Goal: Task Accomplishment & Management: Manage account settings

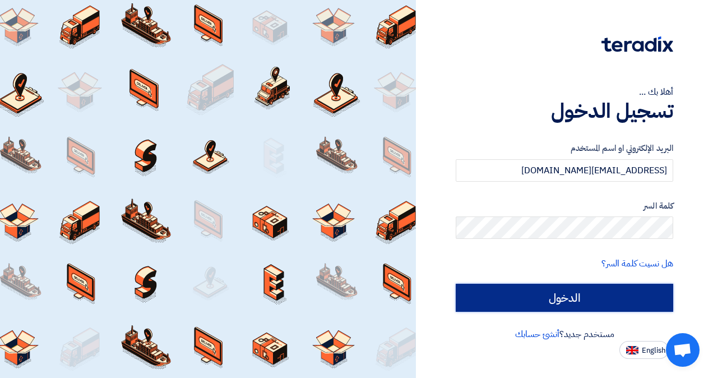
click at [527, 302] on input "الدخول" at bounding box center [564, 298] width 217 height 28
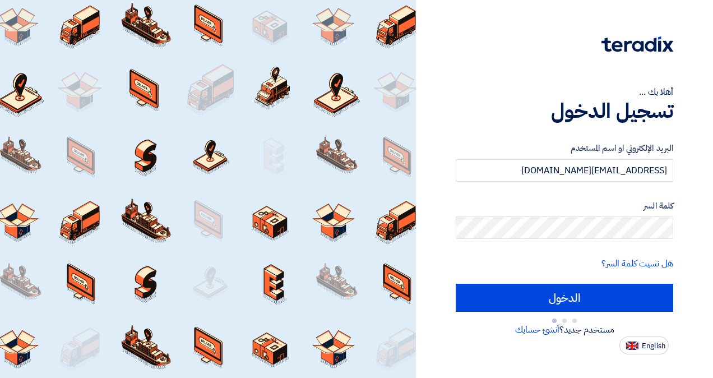
type input "Sign in"
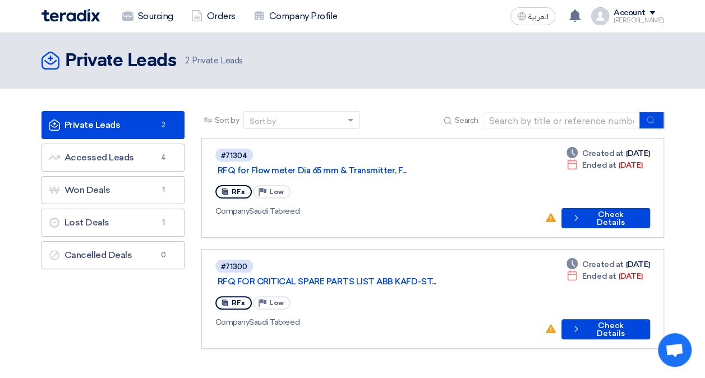
click at [89, 19] on img at bounding box center [70, 15] width 58 height 13
click at [76, 20] on img at bounding box center [70, 15] width 58 height 13
click at [53, 21] on img at bounding box center [70, 15] width 58 height 13
click at [68, 22] on div "Sourcing Orders Company Profile" at bounding box center [227, 16] width 373 height 25
click at [72, 18] on img at bounding box center [70, 15] width 58 height 13
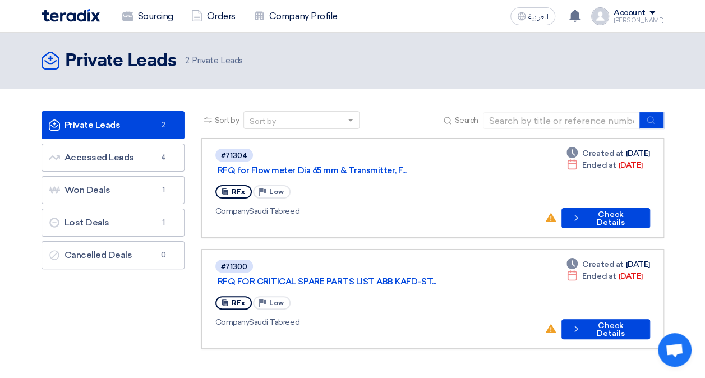
click at [93, 47] on header "Private Leads Private Leads 2 Private Leads" at bounding box center [352, 61] width 705 height 56
click at [117, 60] on h2 "Private Leads" at bounding box center [121, 61] width 112 height 22
click at [88, 26] on div "Sourcing Orders Company Profile" at bounding box center [227, 16] width 373 height 25
click at [86, 15] on img at bounding box center [70, 15] width 58 height 13
click at [217, 6] on link "Orders" at bounding box center [213, 16] width 62 height 25
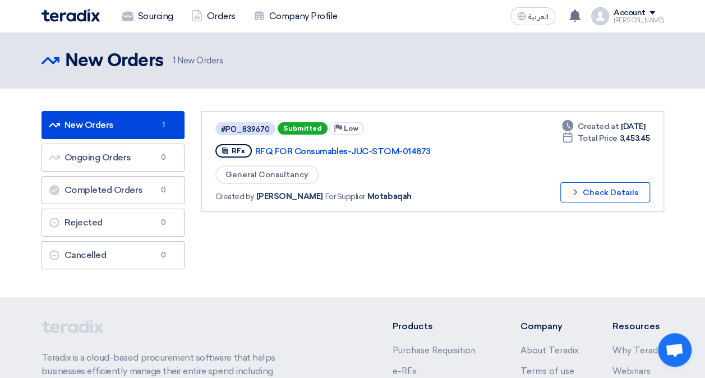
click at [93, 15] on img at bounding box center [70, 15] width 58 height 13
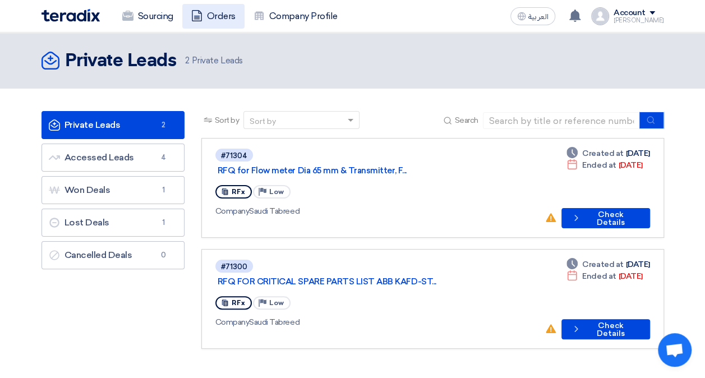
click at [221, 15] on link "Orders" at bounding box center [213, 16] width 62 height 25
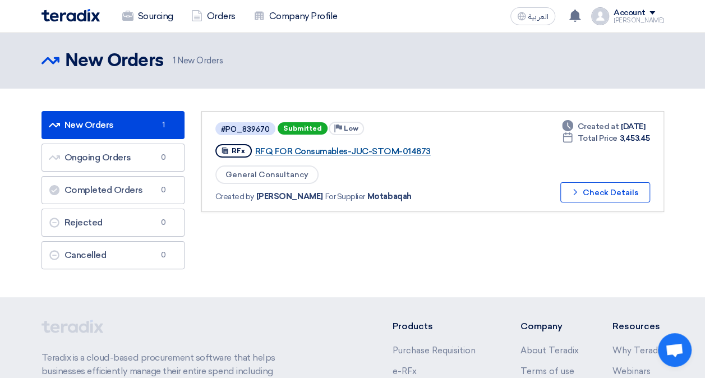
click at [373, 147] on link "RFQ FOR Consumables-JUC-STOM-014873" at bounding box center [395, 151] width 280 height 10
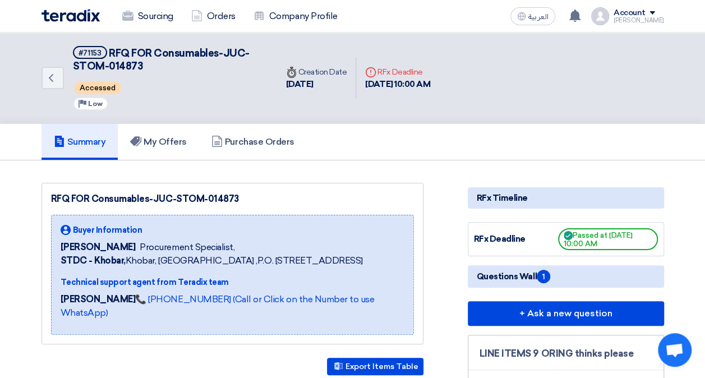
click at [73, 15] on img at bounding box center [70, 15] width 58 height 13
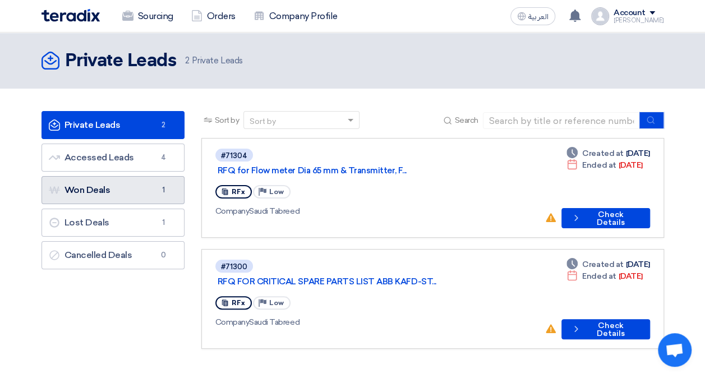
click at [135, 174] on ul "Private Leads Private Leads 2 Accessed Leads Accessed Leads 4 Won Deals Won Dea…" at bounding box center [112, 190] width 143 height 158
click at [137, 186] on link "Won Deals Won Deals 1" at bounding box center [112, 190] width 143 height 28
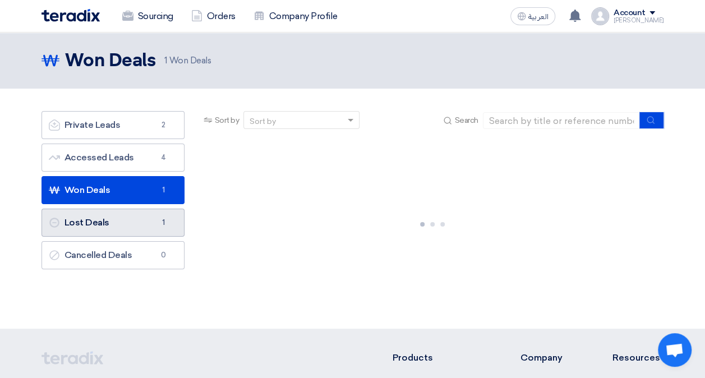
click at [145, 231] on link "Lost Deals Lost Deals 1" at bounding box center [112, 223] width 143 height 28
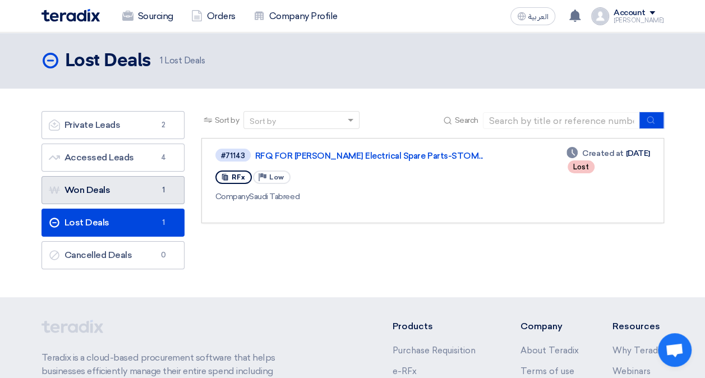
click at [140, 192] on link "Won Deals Won Deals 1" at bounding box center [112, 190] width 143 height 28
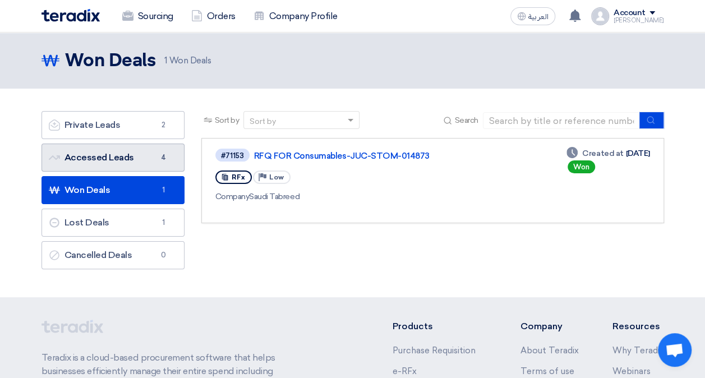
click at [124, 155] on link "Accessed Leads Accessed Leads 4" at bounding box center [112, 157] width 143 height 28
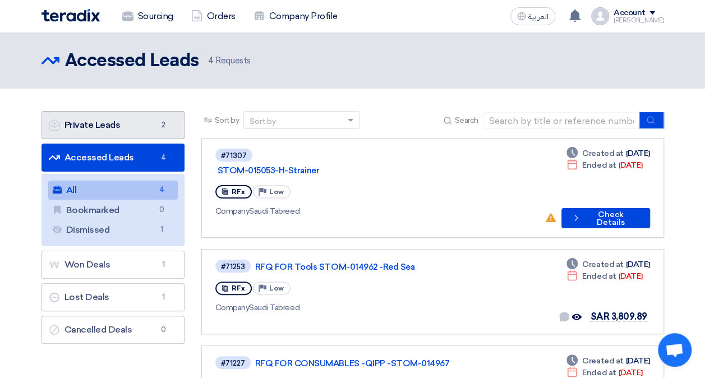
click at [133, 122] on link "Private Leads Private Leads 2" at bounding box center [112, 125] width 143 height 28
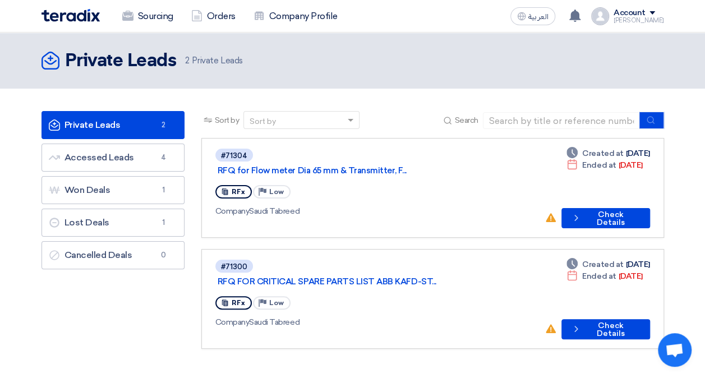
click at [67, 17] on img at bounding box center [70, 15] width 58 height 13
